Goal: Task Accomplishment & Management: Use online tool/utility

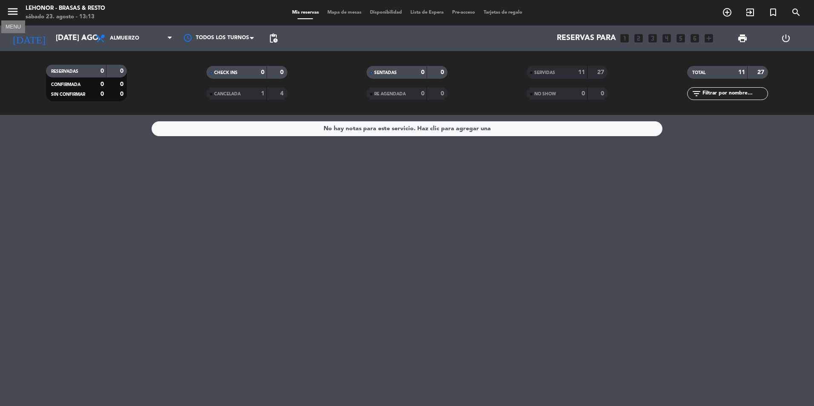
click at [13, 8] on icon "menu" at bounding box center [12, 11] width 13 height 13
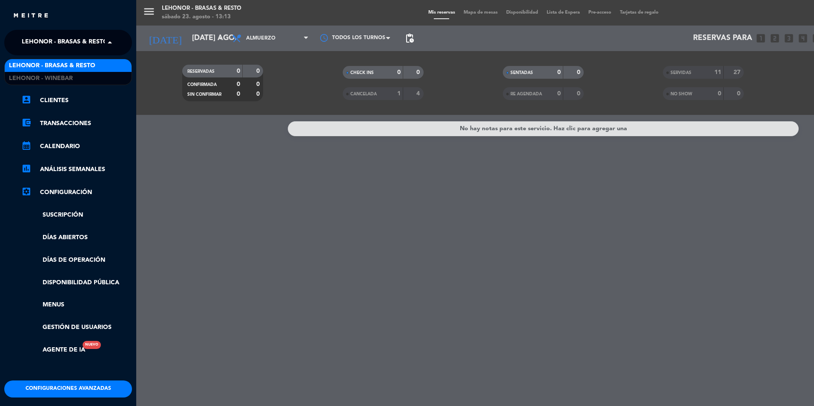
click at [105, 41] on span at bounding box center [112, 43] width 14 height 18
click at [106, 40] on span at bounding box center [112, 43] width 14 height 18
click at [149, 38] on div "menu Lehonor - Brasas & Resto sábado 23. agosto - 13:13 Mis reservas Mapa de me…" at bounding box center [543, 203] width 814 height 406
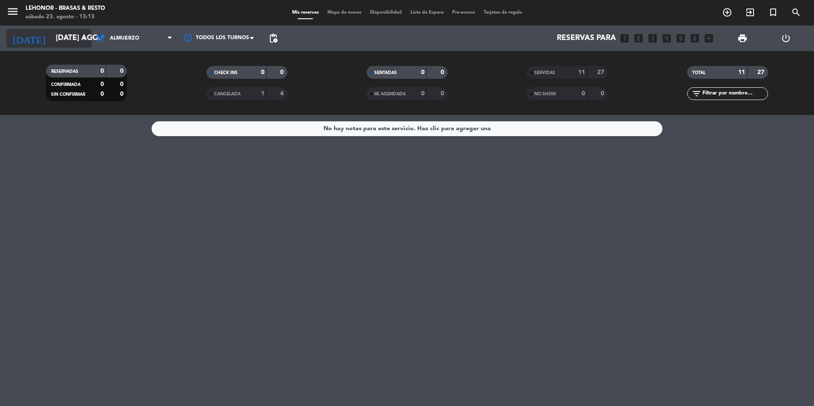
click at [17, 37] on icon "[DATE]" at bounding box center [28, 38] width 45 height 19
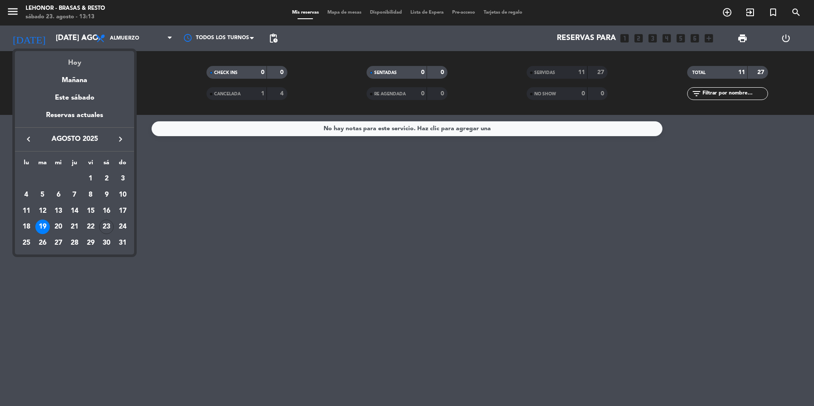
click at [74, 63] on div "Hoy" at bounding box center [74, 59] width 119 height 17
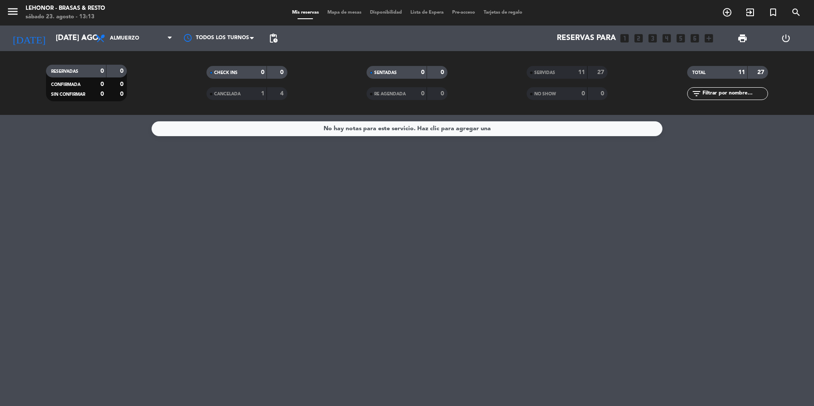
type input "sáb. 23 ago."
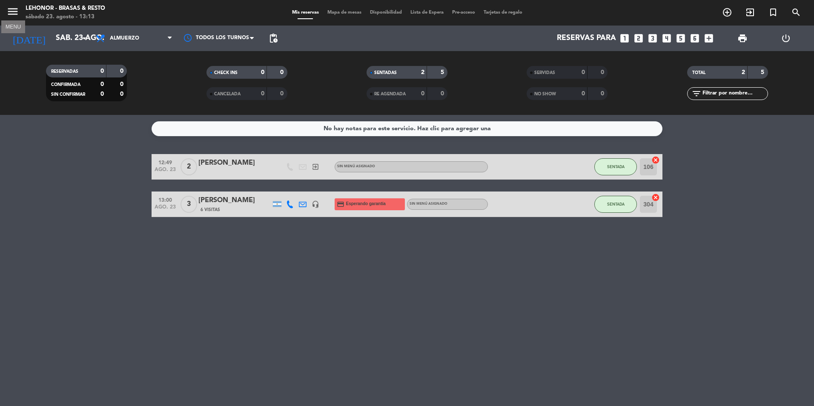
click at [10, 13] on icon "menu" at bounding box center [12, 11] width 13 height 13
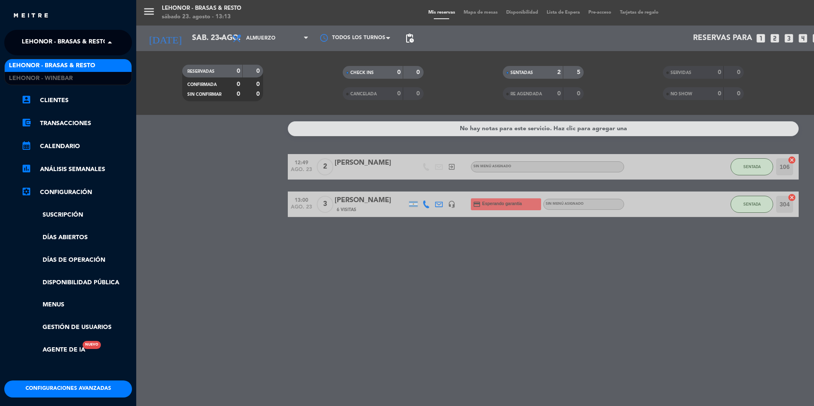
click at [105, 43] on span at bounding box center [112, 43] width 14 height 18
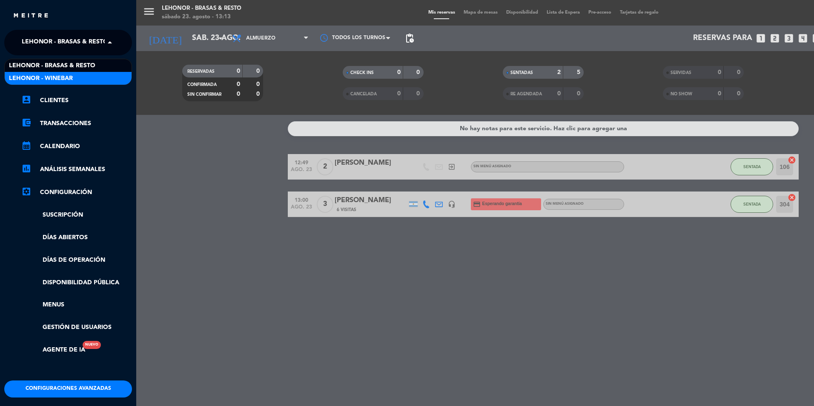
click at [91, 78] on div "Lehonor - Winebar" at bounding box center [68, 78] width 127 height 13
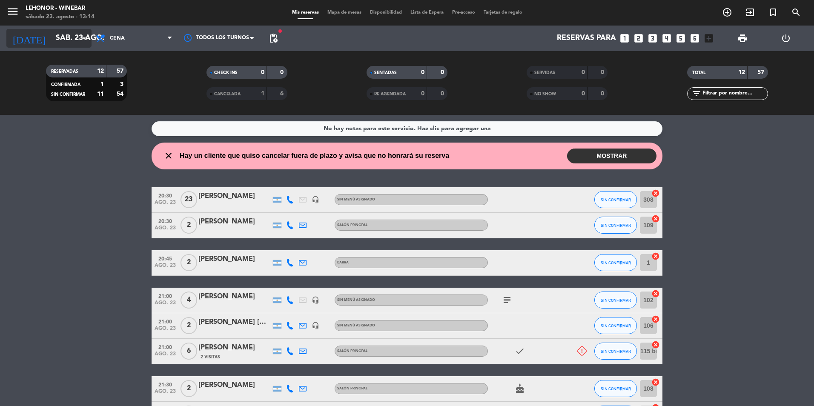
click at [84, 40] on icon "arrow_drop_down" at bounding box center [84, 38] width 10 height 10
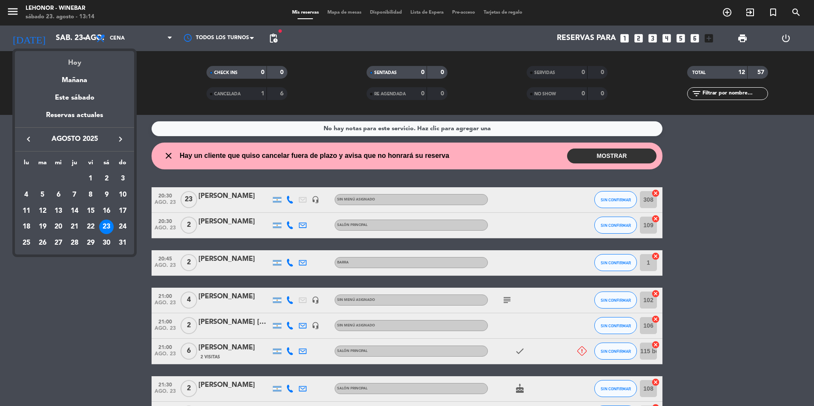
click at [88, 66] on div "Hoy" at bounding box center [74, 59] width 119 height 17
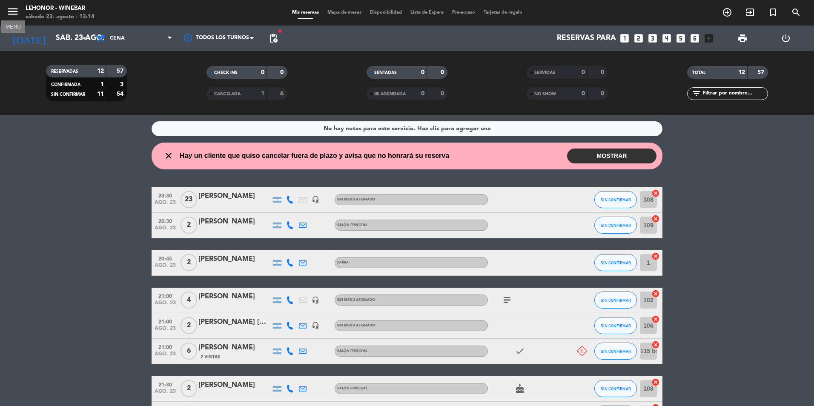
click at [16, 12] on icon "menu" at bounding box center [12, 11] width 13 height 13
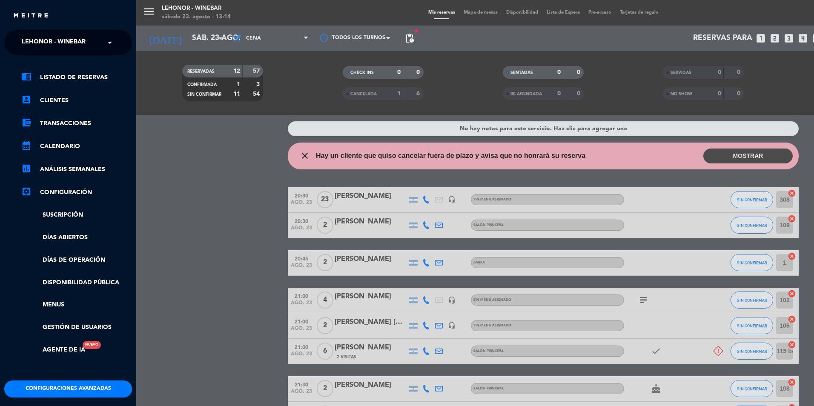
click at [111, 42] on span at bounding box center [112, 43] width 14 height 18
click at [97, 62] on div "Lehonor - Brasas & Resto" at bounding box center [68, 65] width 127 height 13
